Goal: Task Accomplishment & Management: Use online tool/utility

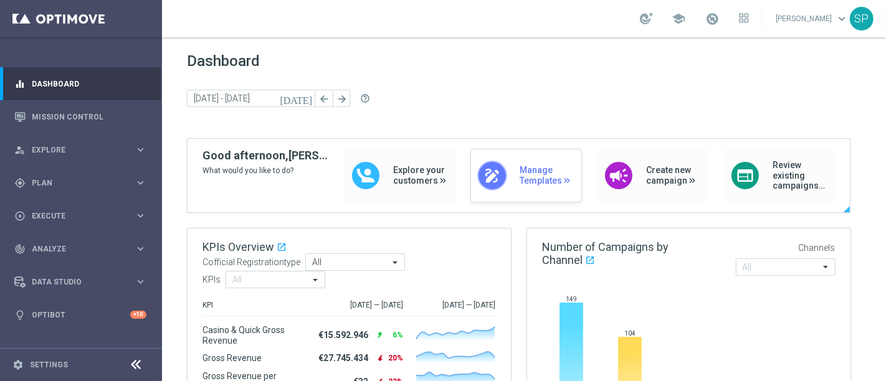
click at [528, 161] on div "draw Manage Templates" at bounding box center [525, 176] width 111 height 54
click at [136, 191] on div "gps_fixed Plan keyboard_arrow_right" at bounding box center [80, 182] width 161 height 33
click at [65, 200] on div "Target Groups" at bounding box center [96, 208] width 128 height 19
click at [66, 202] on div "Target Groups" at bounding box center [96, 208] width 128 height 19
click at [67, 212] on link "Target Groups" at bounding box center [80, 209] width 97 height 10
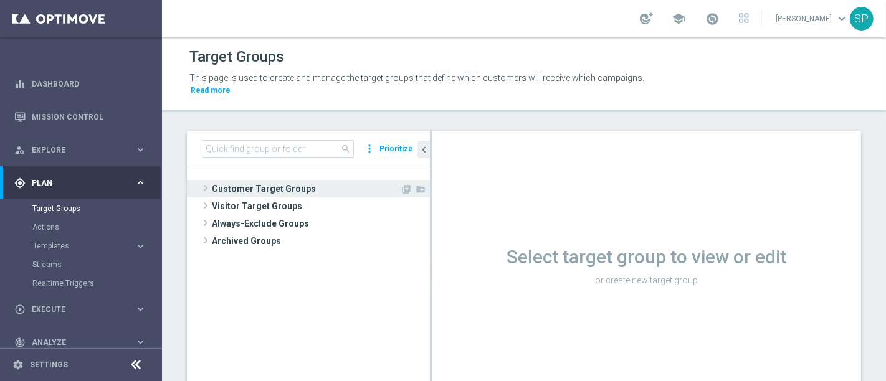
click at [245, 180] on span "Customer Target Groups" at bounding box center [306, 188] width 188 height 17
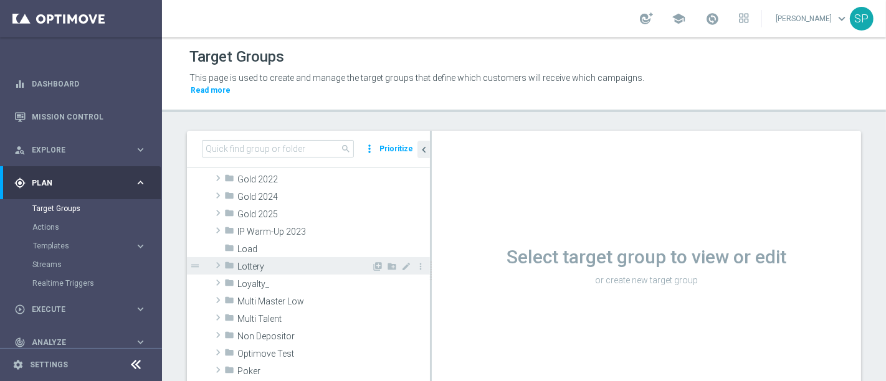
scroll to position [250, 0]
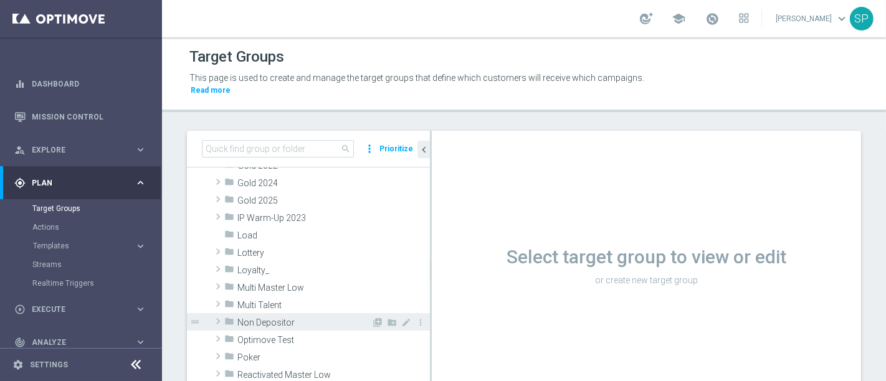
click at [275, 318] on span "Non Depositor" at bounding box center [304, 323] width 134 height 11
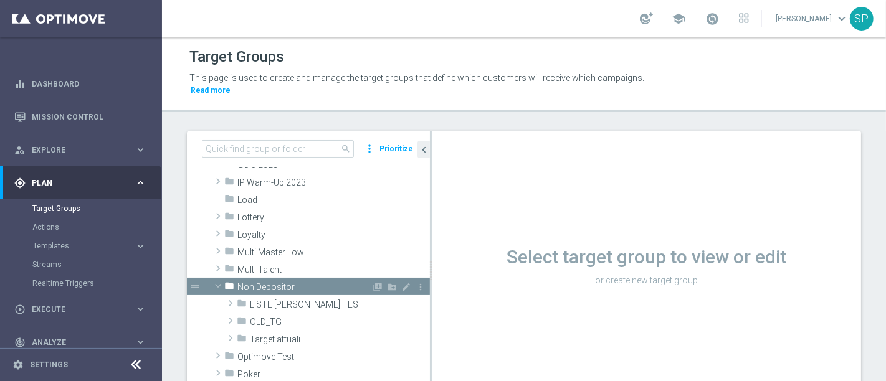
scroll to position [287, 0]
click at [275, 330] on div "folder Target attuali" at bounding box center [304, 338] width 135 height 17
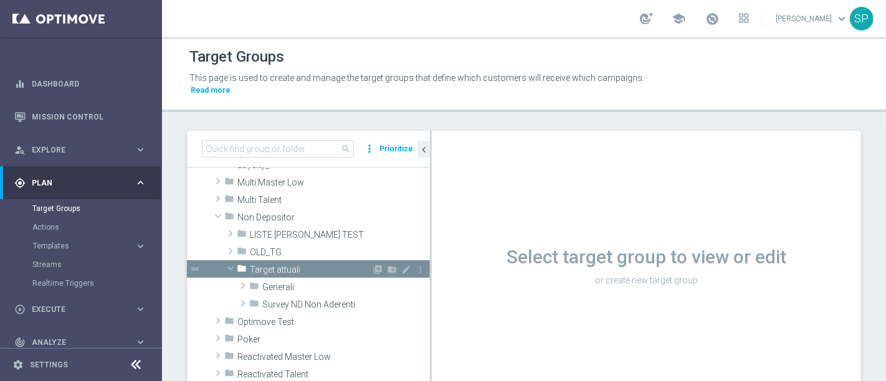
scroll to position [353, 0]
click at [300, 282] on span "Generali" at bounding box center [316, 287] width 109 height 11
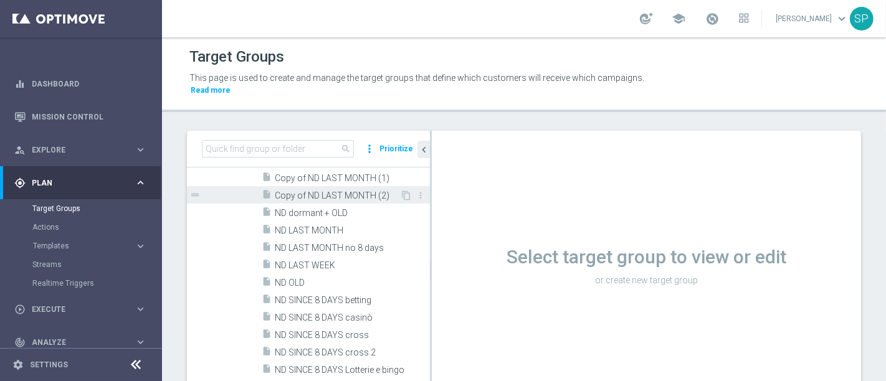
scroll to position [473, 0]
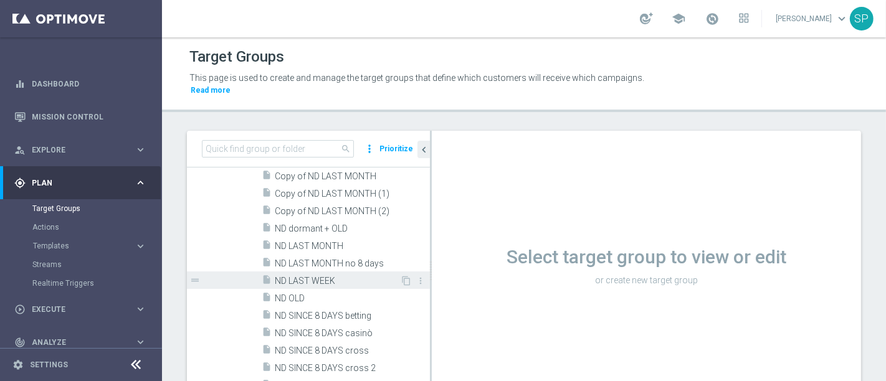
click at [335, 276] on span "ND LAST WEEK" at bounding box center [337, 281] width 125 height 11
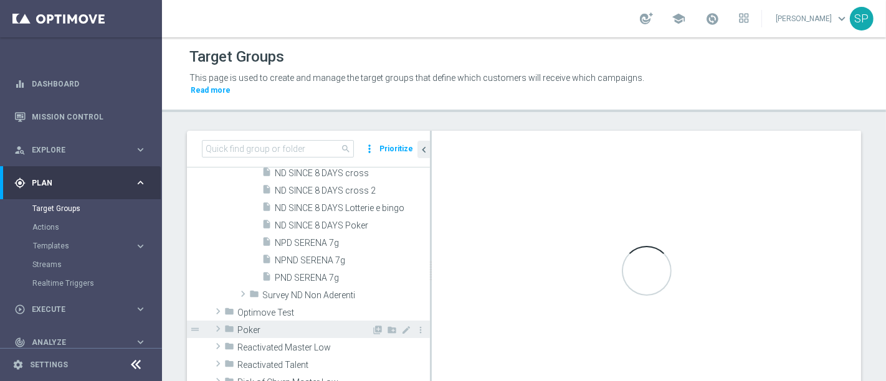
scroll to position [636, 0]
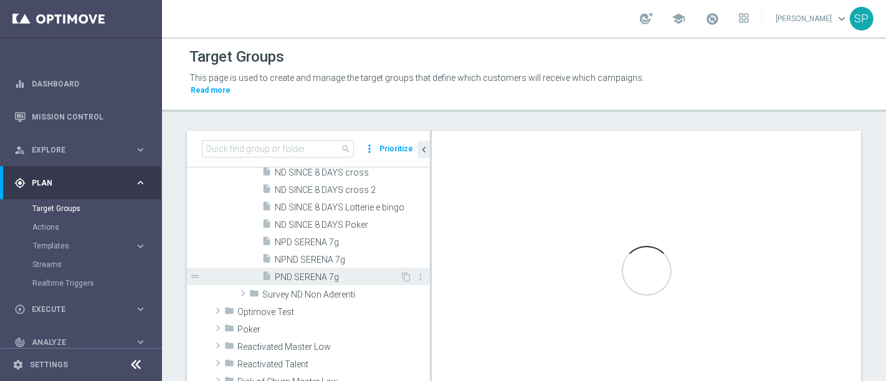
click at [340, 272] on span "PND SERENA 7g" at bounding box center [337, 277] width 125 height 11
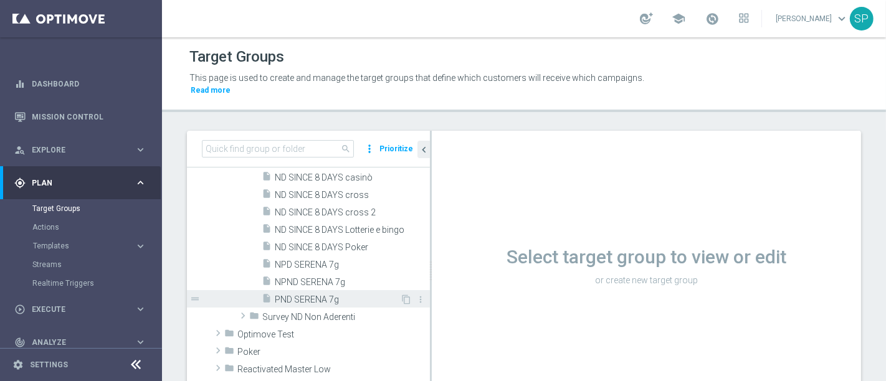
scroll to position [412, 0]
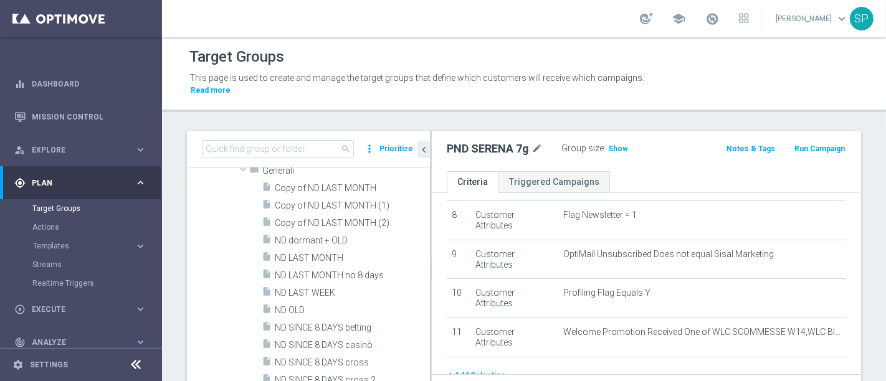
scroll to position [460, 0]
click at [352, 323] on span "ND SINCE 8 DAYS betting" at bounding box center [337, 328] width 125 height 11
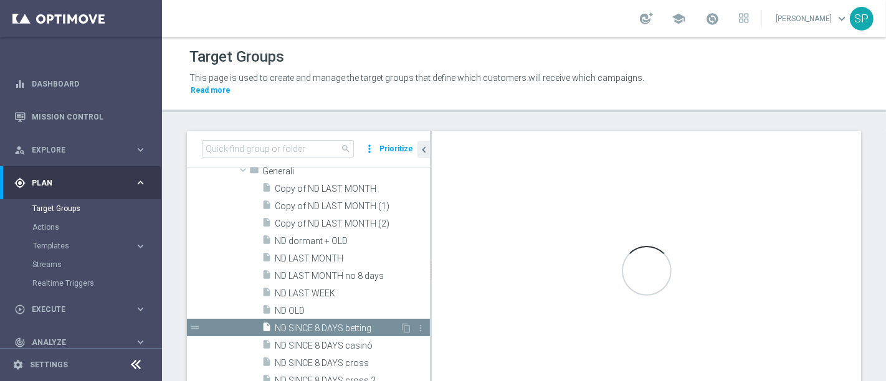
type textarea "(1 and 2 and 3 and 4 and 5 and 6 and 7 and 8 and 9 and 10 and 11) or 12"
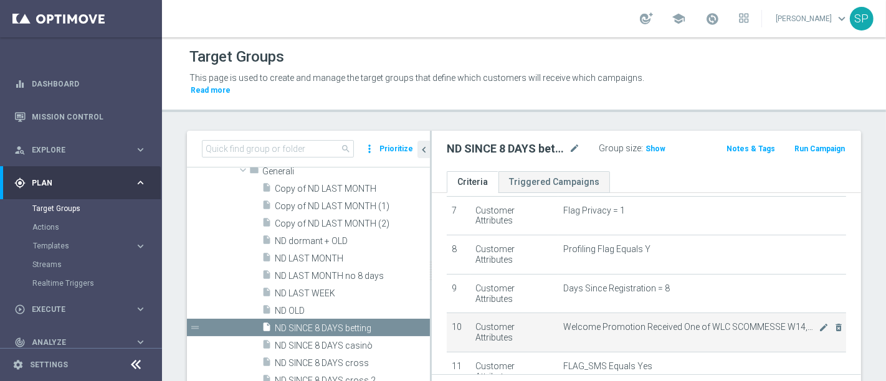
scroll to position [267, 0]
